Goal: Information Seeking & Learning: Check status

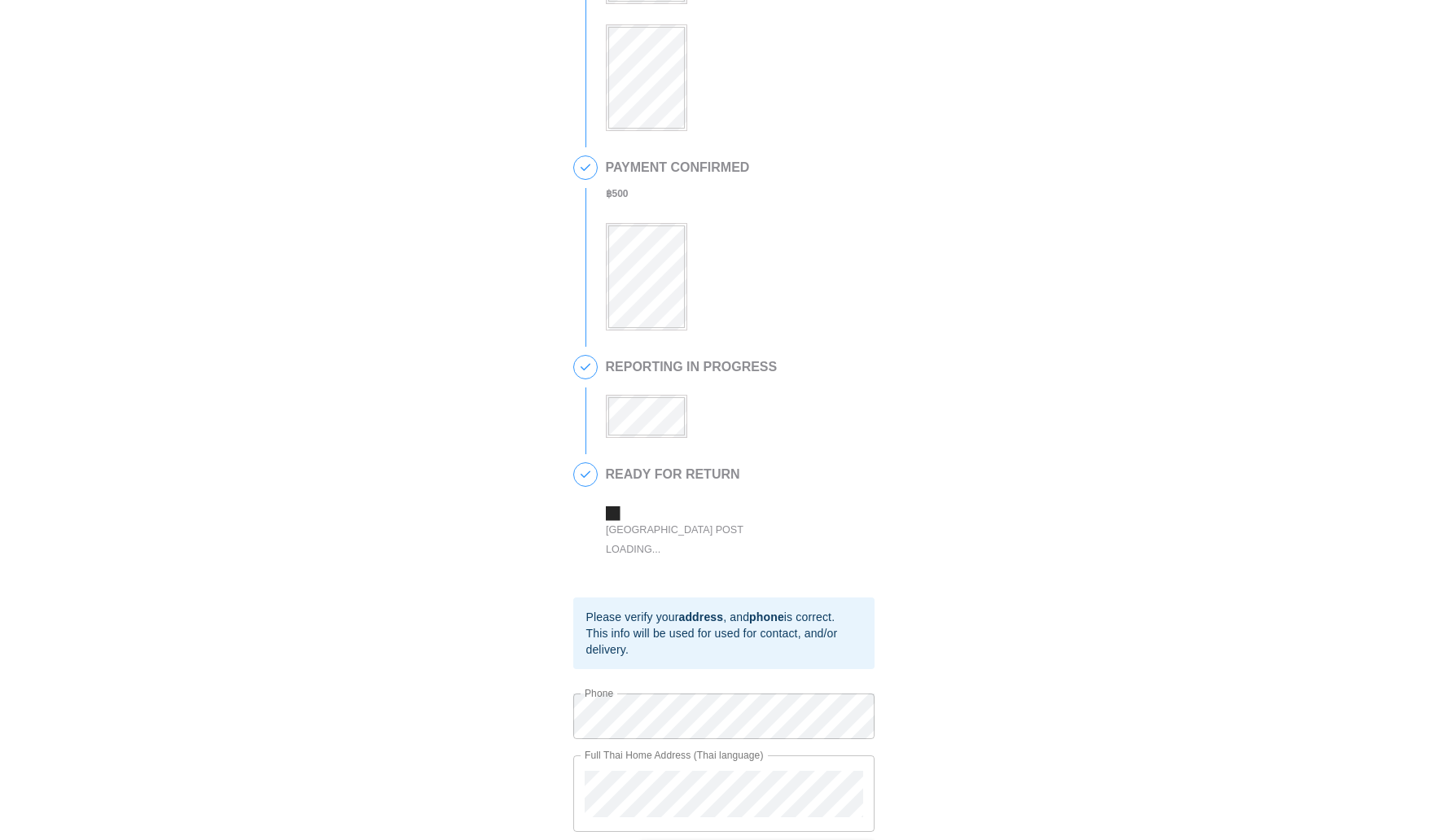
scroll to position [168, 0]
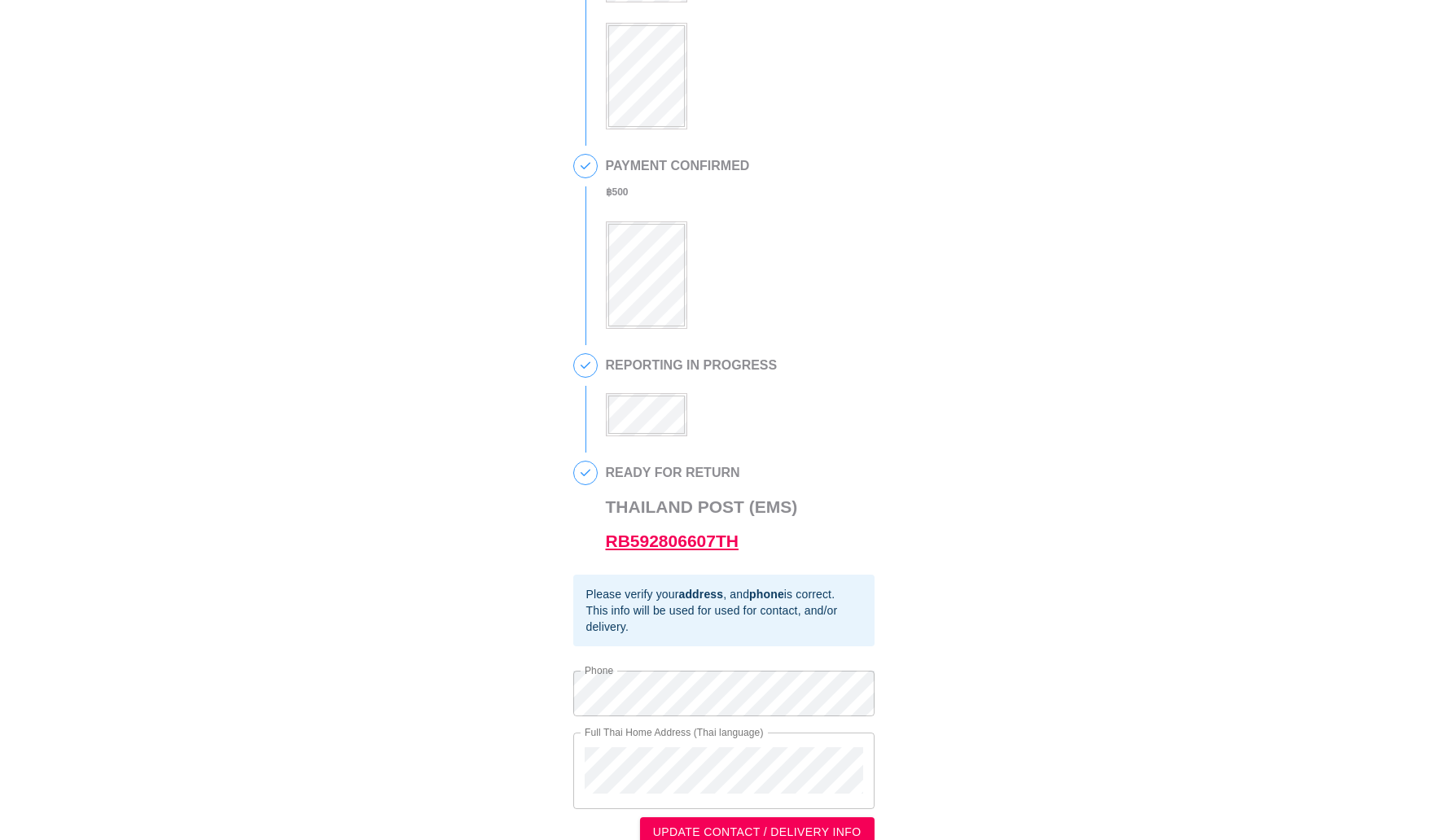
click at [632, 542] on link "RB592806607TH" at bounding box center [672, 541] width 132 height 19
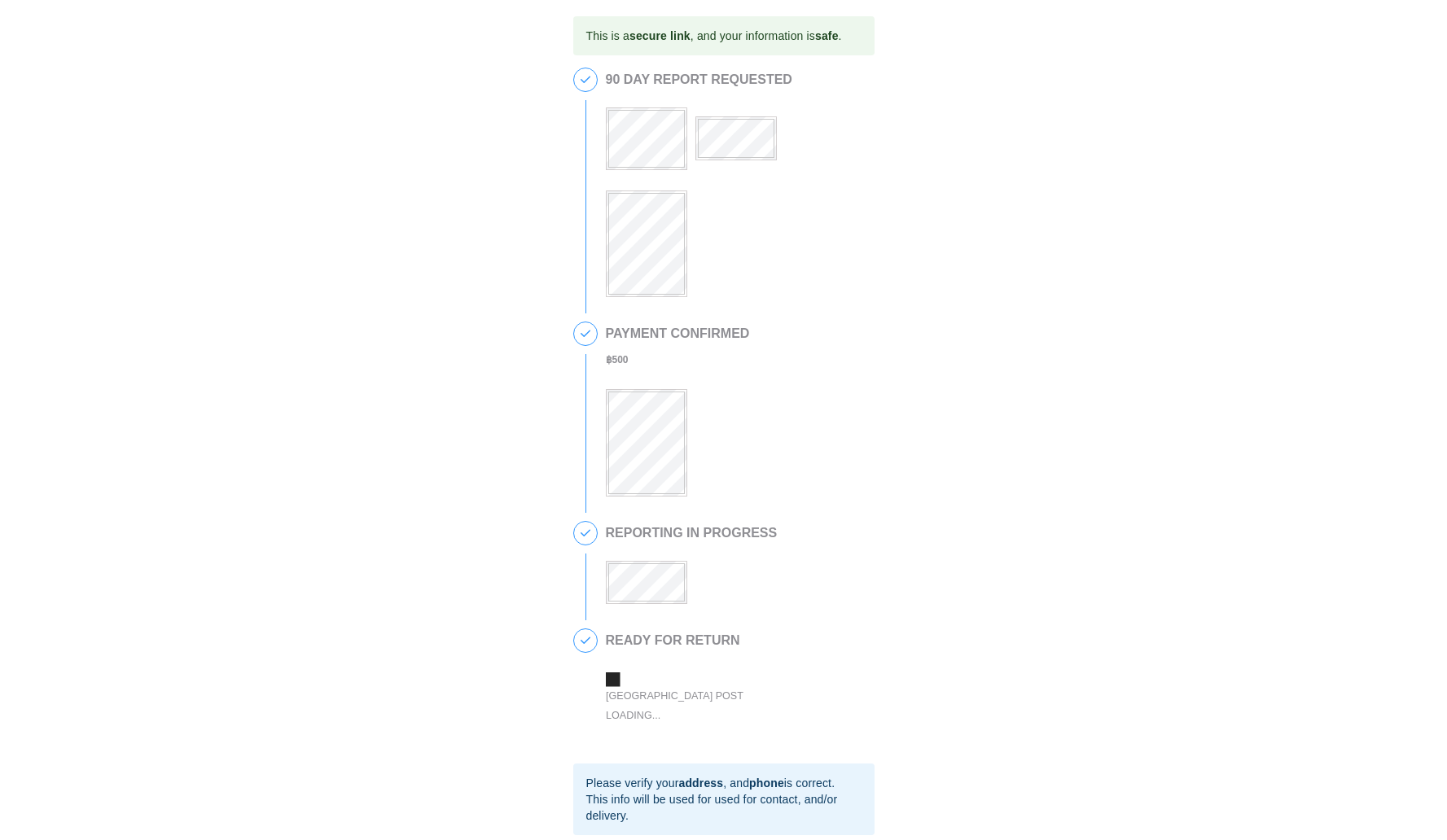
click at [659, 558] on div at bounding box center [691, 572] width 171 height 64
